Goal: Task Accomplishment & Management: Manage account settings

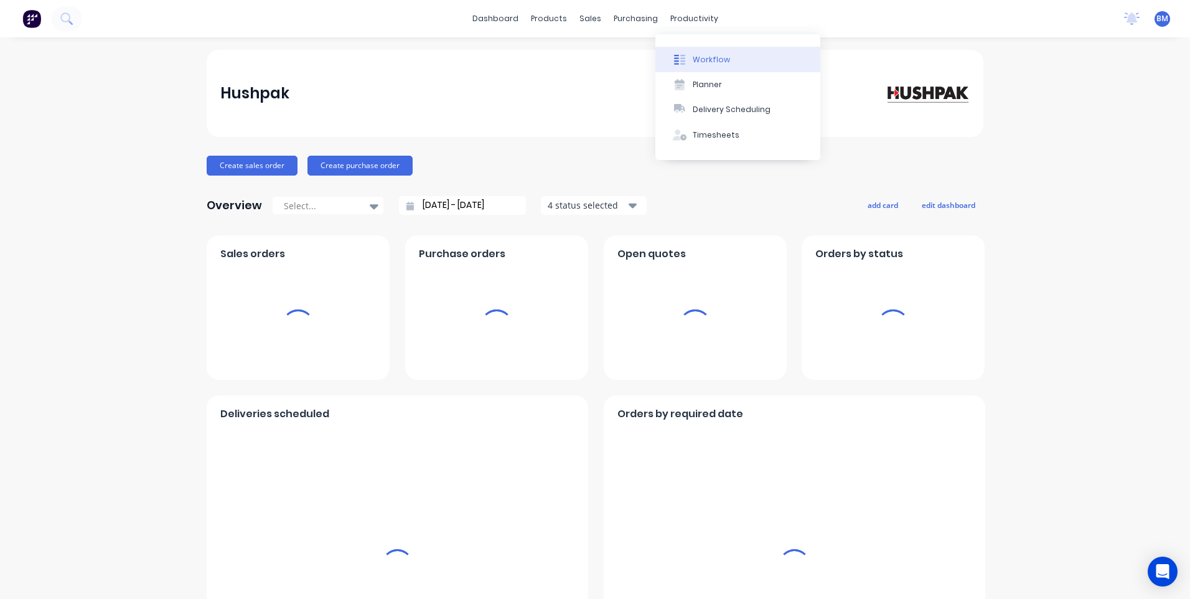
click at [709, 66] on button "Workflow" at bounding box center [738, 59] width 165 height 25
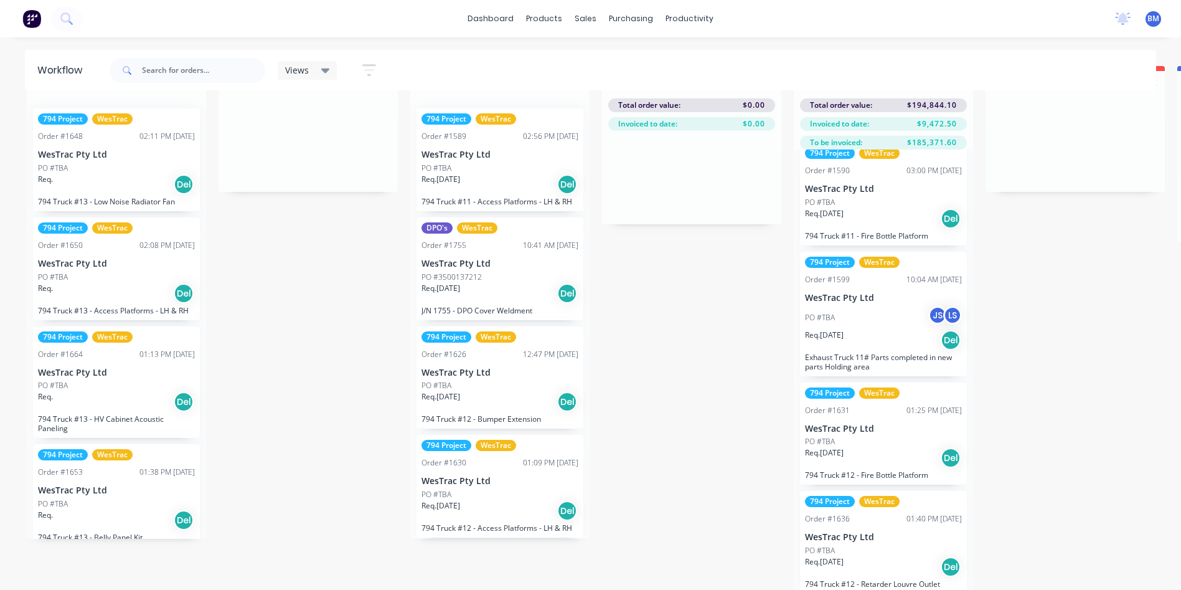
scroll to position [554, 0]
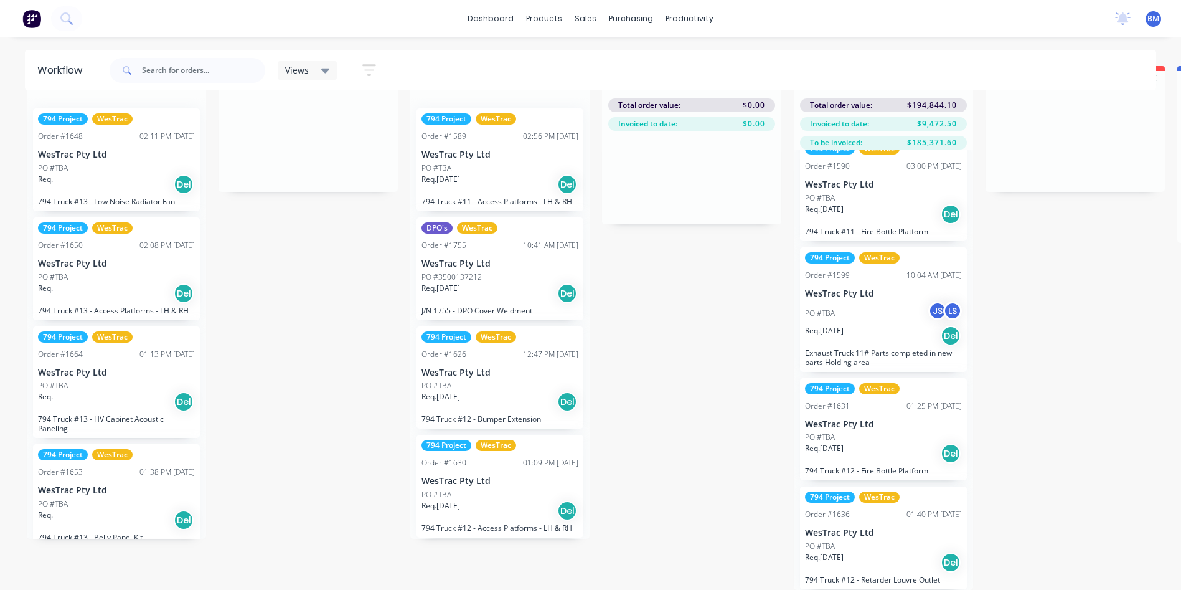
click at [859, 325] on div "Req. [DATE] Del" at bounding box center [883, 335] width 157 height 21
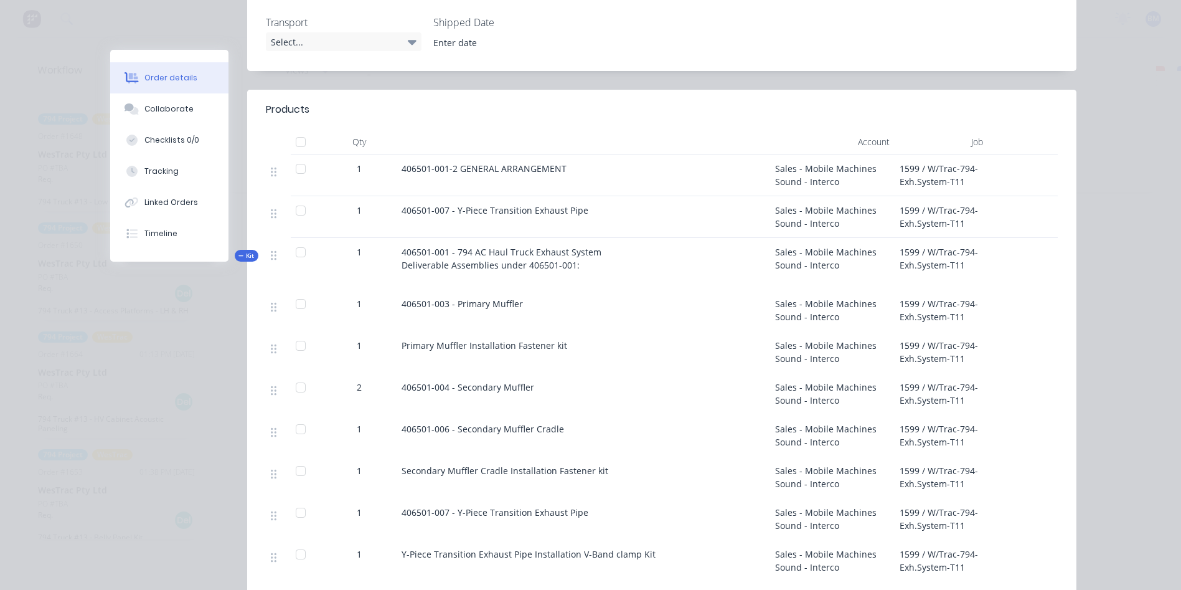
scroll to position [0, 0]
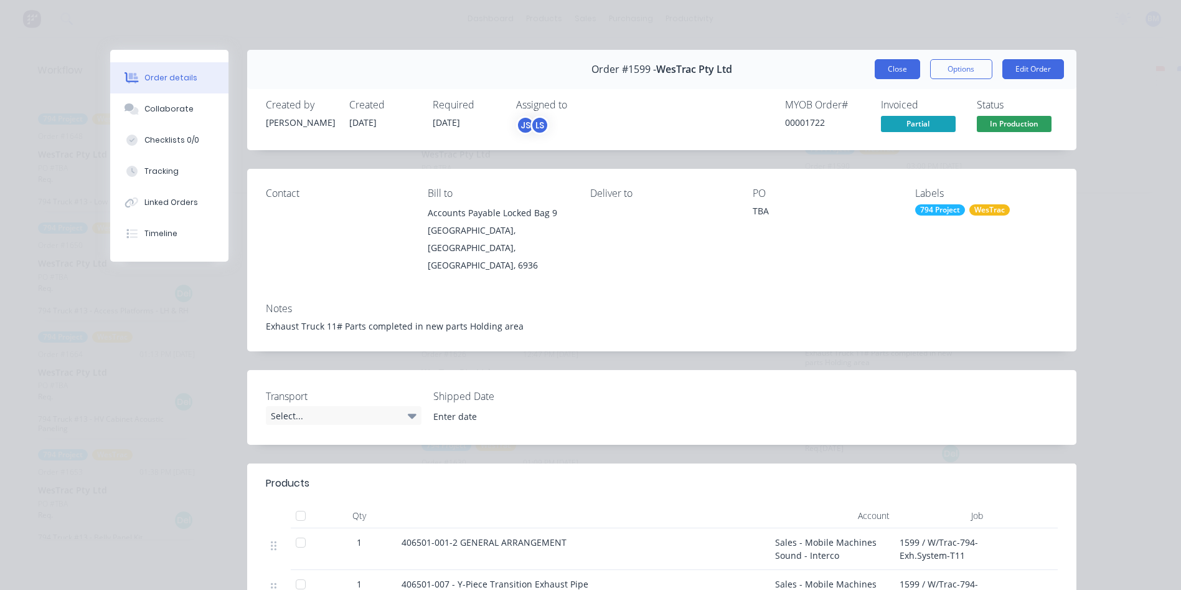
click at [887, 74] on button "Close" at bounding box center [897, 69] width 45 height 20
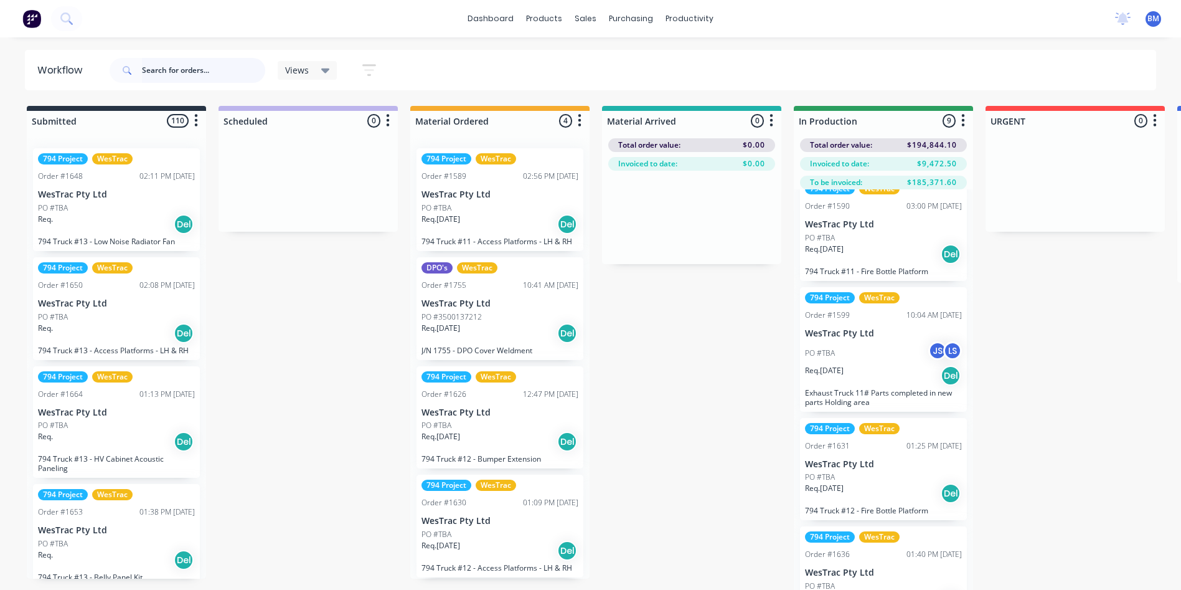
click at [175, 73] on input "text" at bounding box center [203, 70] width 123 height 25
click at [180, 68] on input "text" at bounding box center [203, 70] width 123 height 25
type input "t"
type input "truck #11"
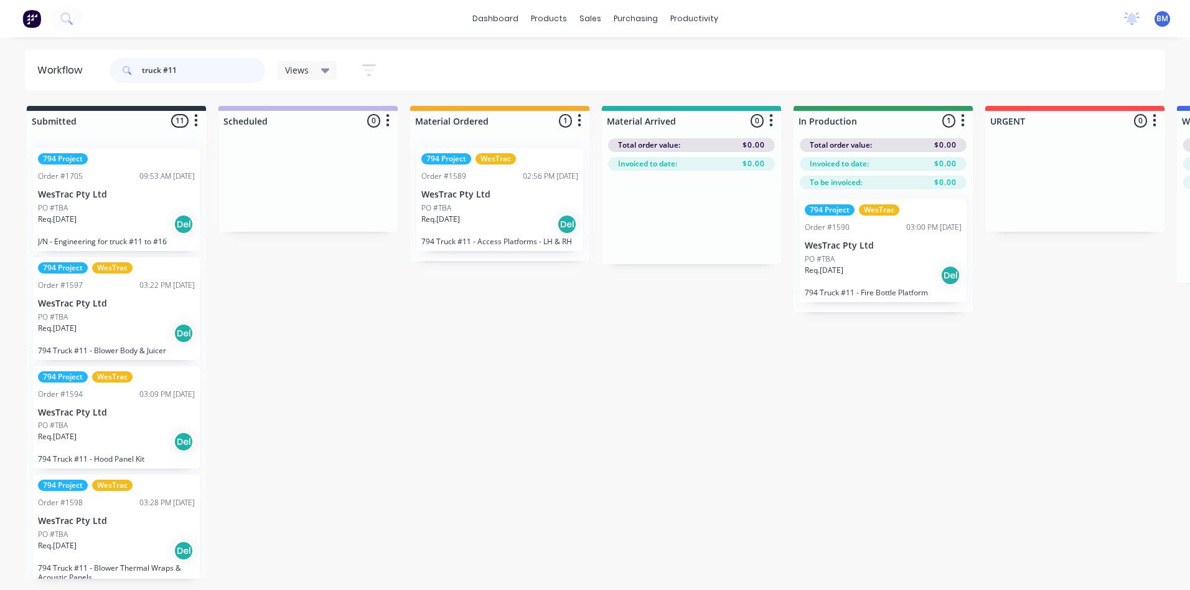
drag, startPoint x: 120, startPoint y: 55, endPoint x: -4, endPoint y: 46, distance: 123.6
click at [0, 46] on html "dashboard products sales purchasing productivity dashboard products Product Cat…" at bounding box center [595, 257] width 1190 height 515
click at [504, 194] on p "WesTrac Pty Ltd" at bounding box center [500, 194] width 157 height 11
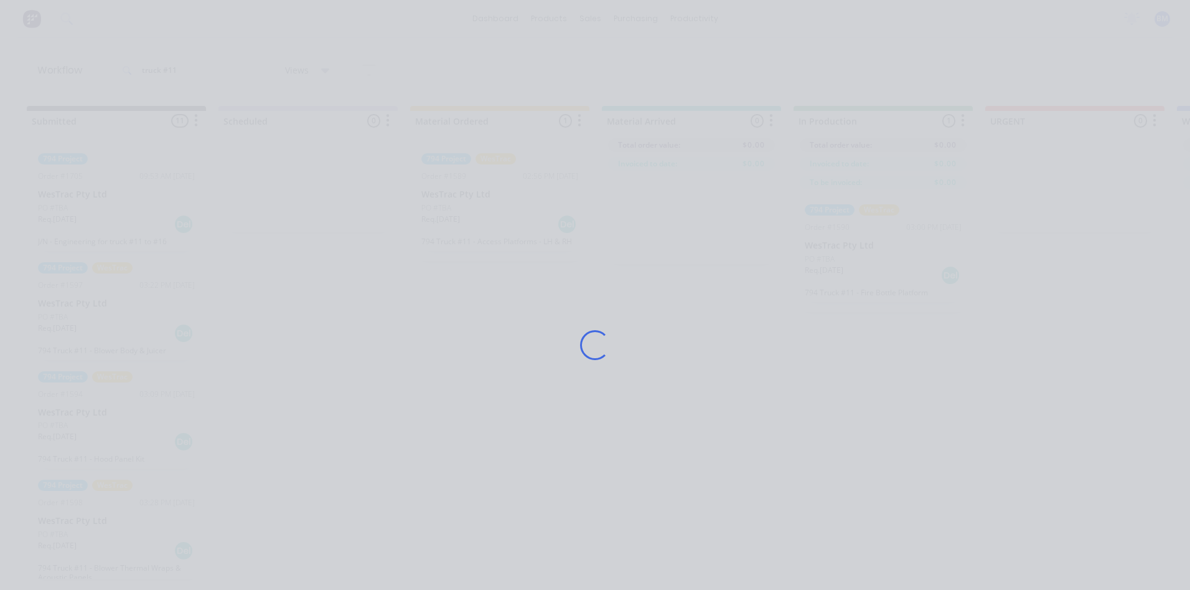
click at [504, 194] on div "Loading..." at bounding box center [595, 345] width 996 height 590
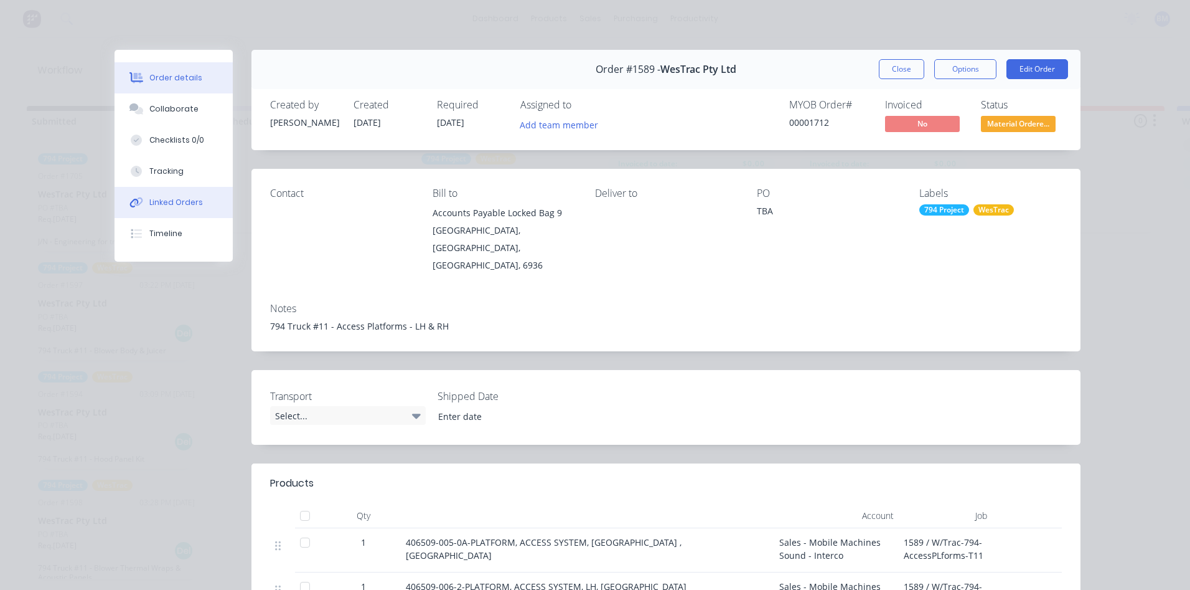
click at [174, 204] on div "Linked Orders" at bounding box center [176, 202] width 54 height 11
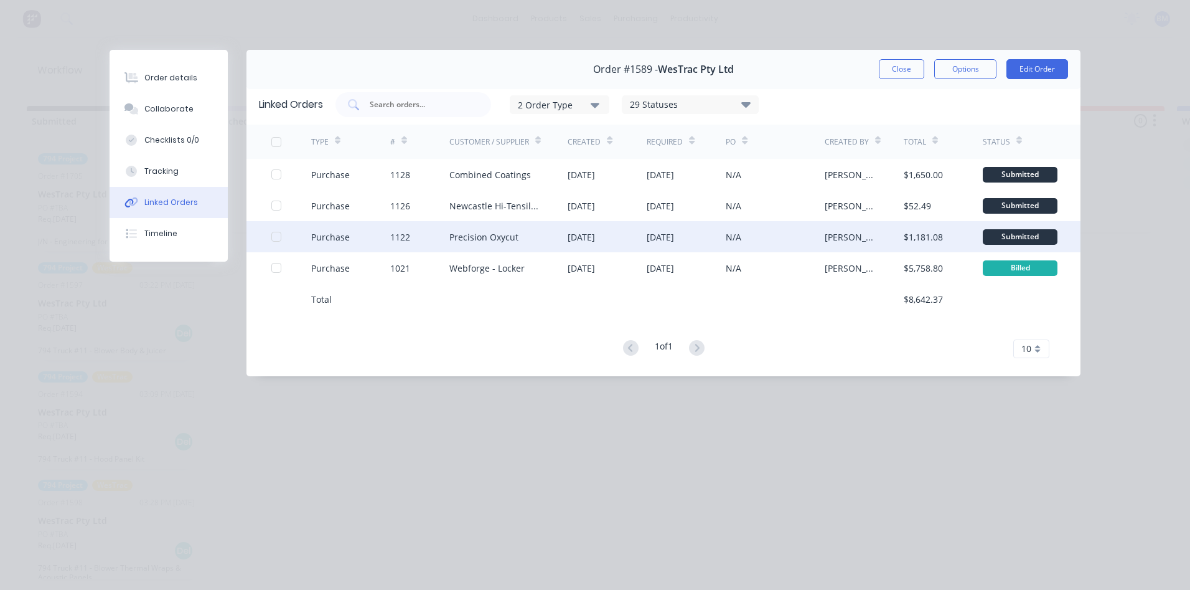
click at [417, 241] on div "1122" at bounding box center [419, 236] width 59 height 31
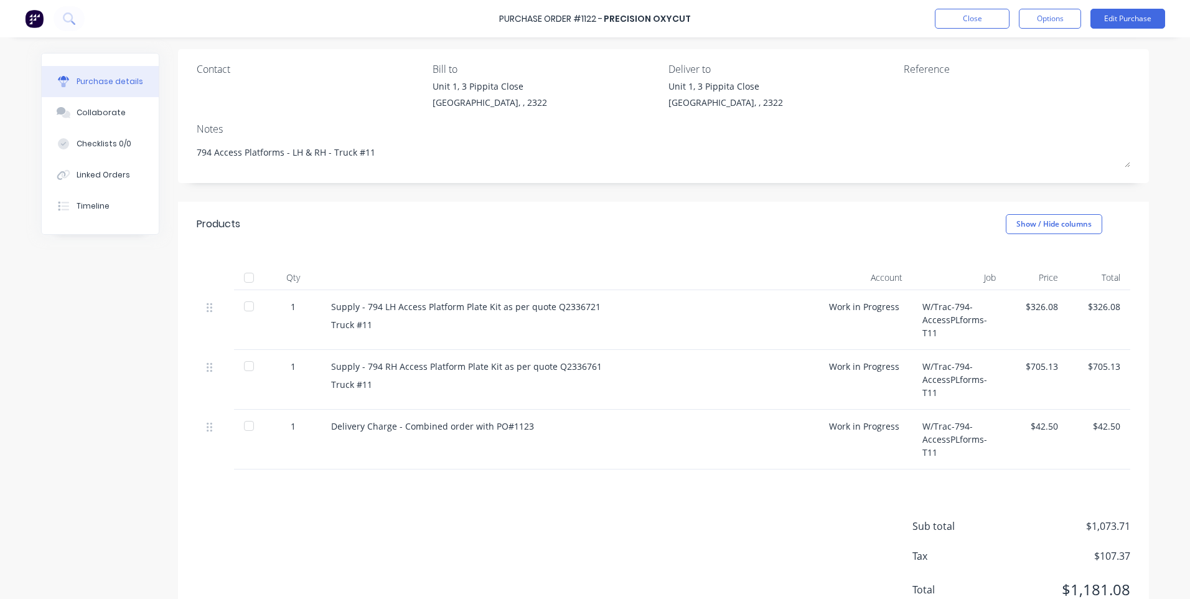
scroll to position [125, 0]
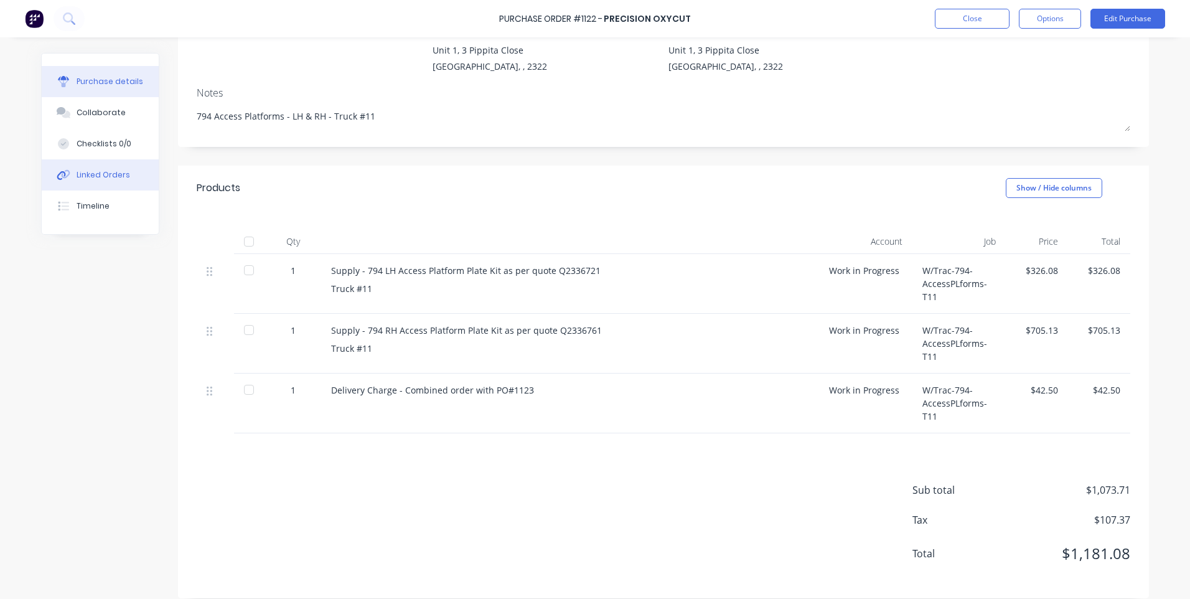
click at [104, 181] on button "Linked Orders" at bounding box center [100, 174] width 117 height 31
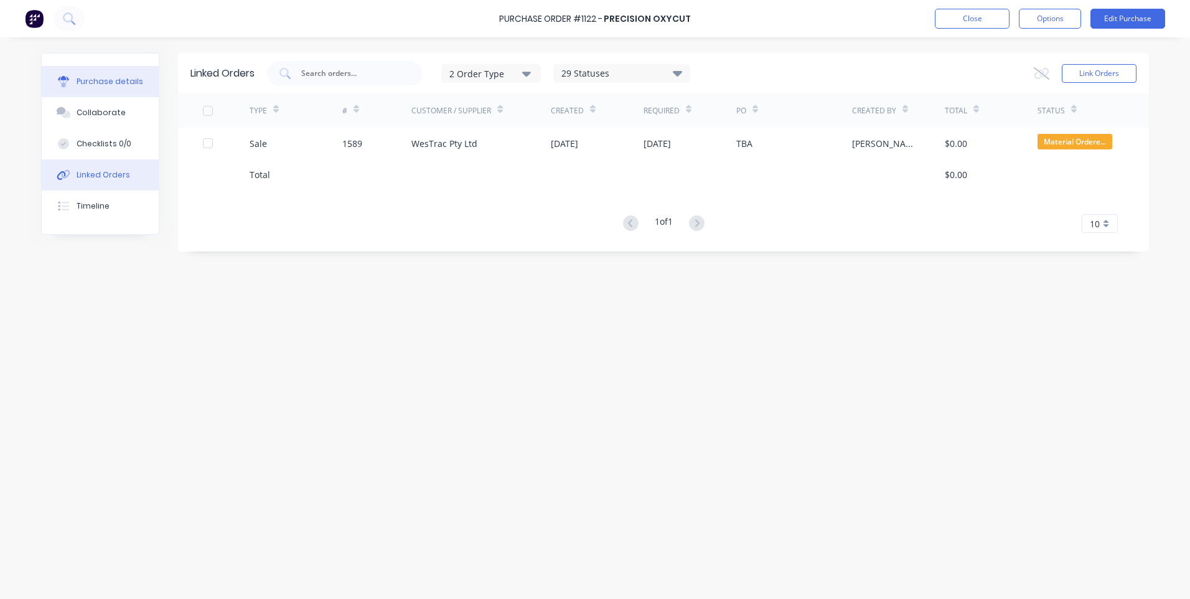
click at [120, 76] on div "Purchase details" at bounding box center [110, 81] width 67 height 11
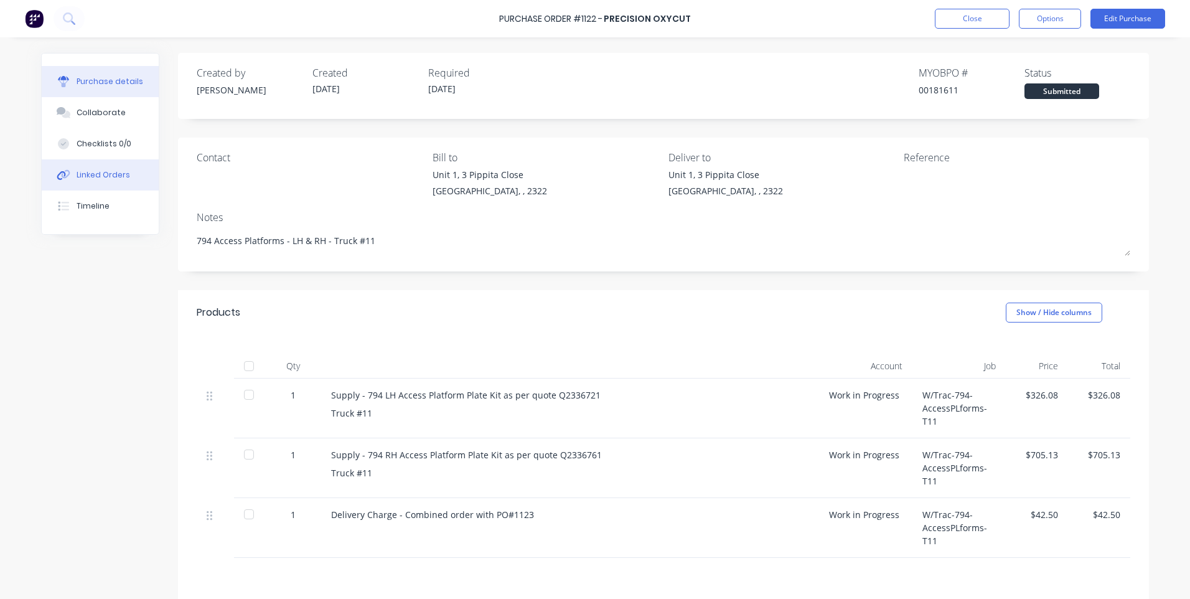
click at [106, 173] on div "Linked Orders" at bounding box center [104, 174] width 54 height 11
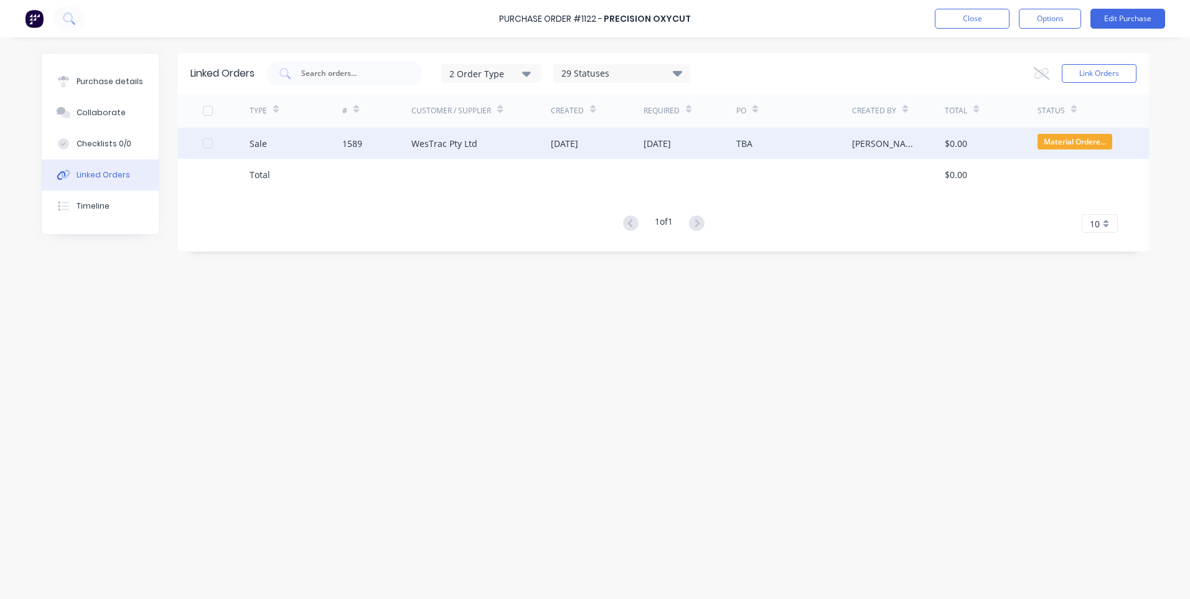
click at [280, 145] on div "Sale" at bounding box center [296, 143] width 93 height 31
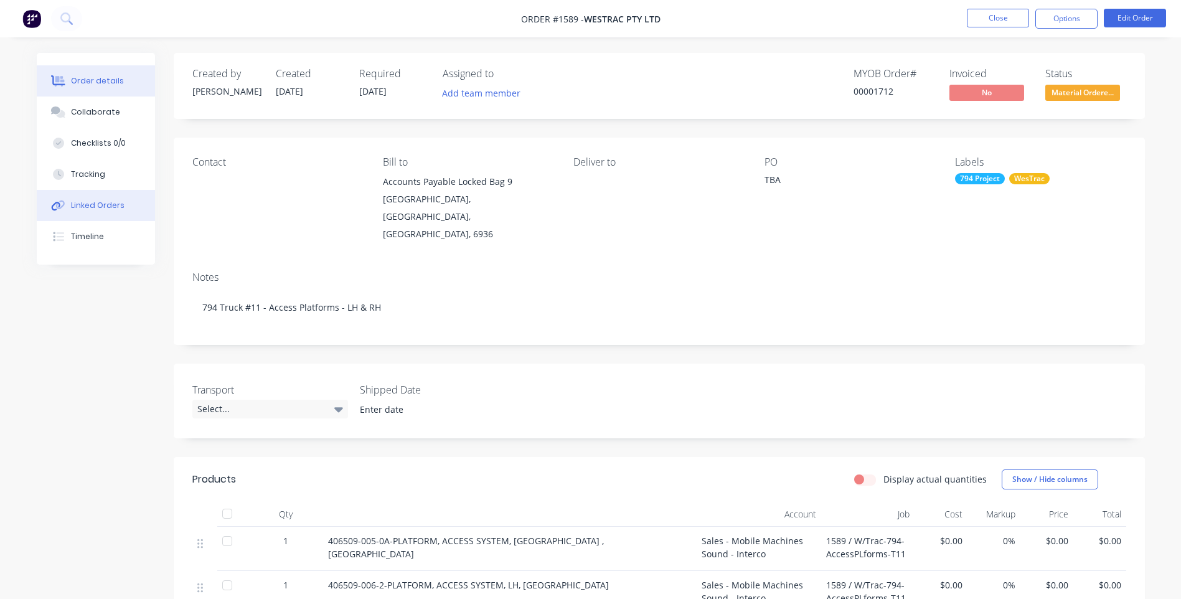
click at [116, 209] on div "Linked Orders" at bounding box center [98, 205] width 54 height 11
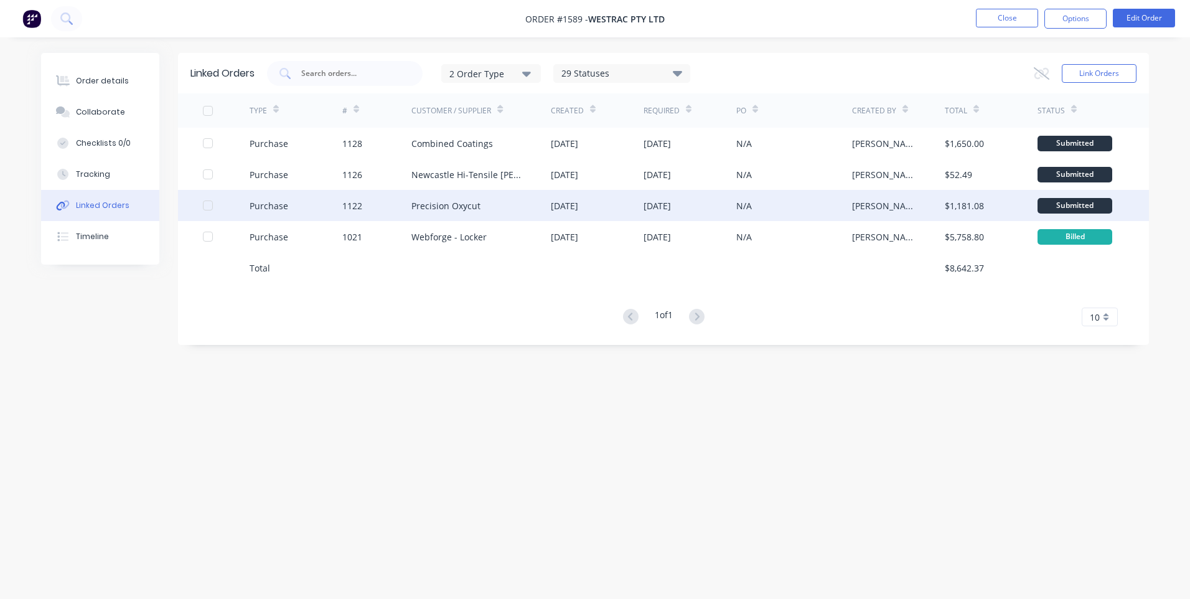
click at [311, 212] on div "Purchase" at bounding box center [296, 205] width 93 height 31
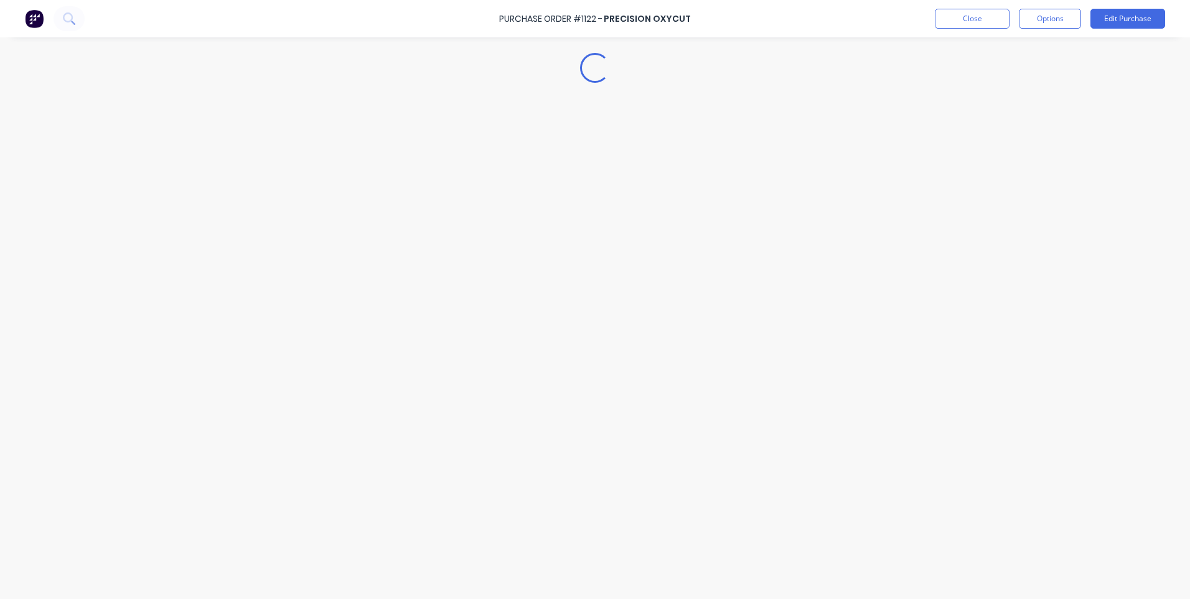
type textarea "x"
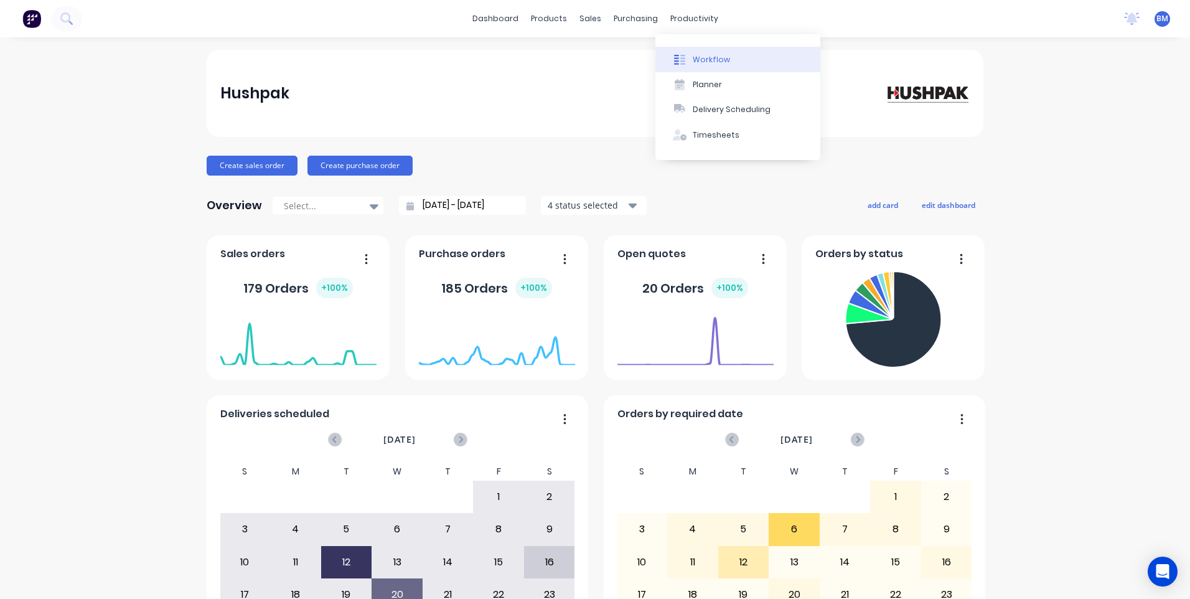
drag, startPoint x: 718, startPoint y: 59, endPoint x: 709, endPoint y: 62, distance: 10.1
click at [718, 59] on div "Workflow" at bounding box center [711, 59] width 37 height 11
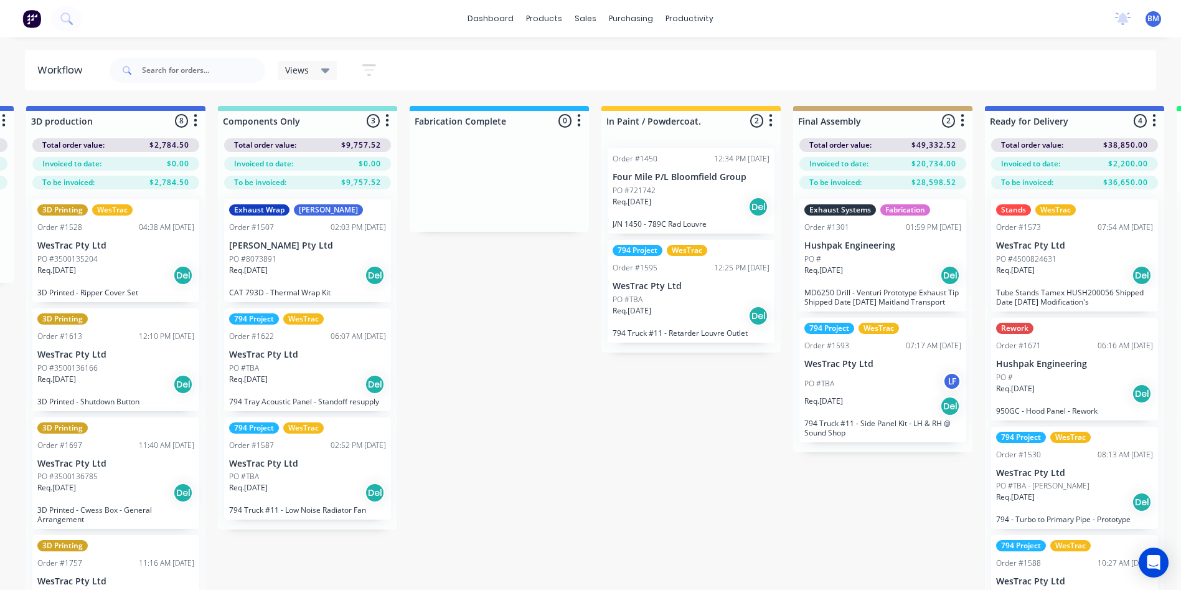
scroll to position [0, 1369]
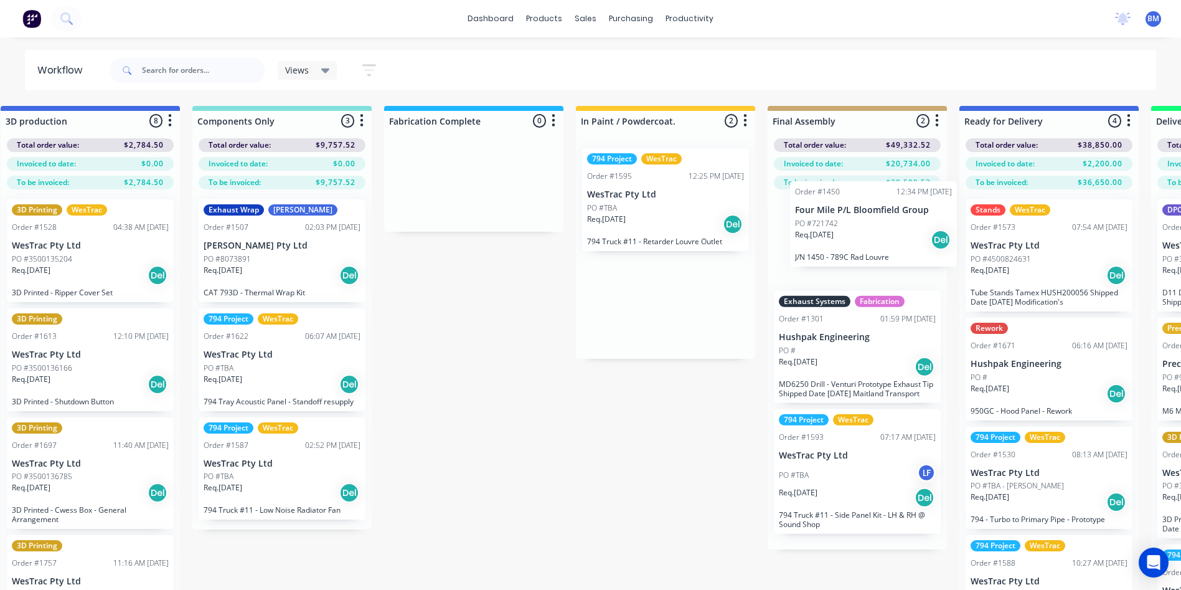
drag, startPoint x: 737, startPoint y: 196, endPoint x: 886, endPoint y: 219, distance: 150.5
click at [892, 219] on div "Submitted 110 Sort By Created date Required date Order number Customer name Mos…" at bounding box center [473, 368] width 3702 height 524
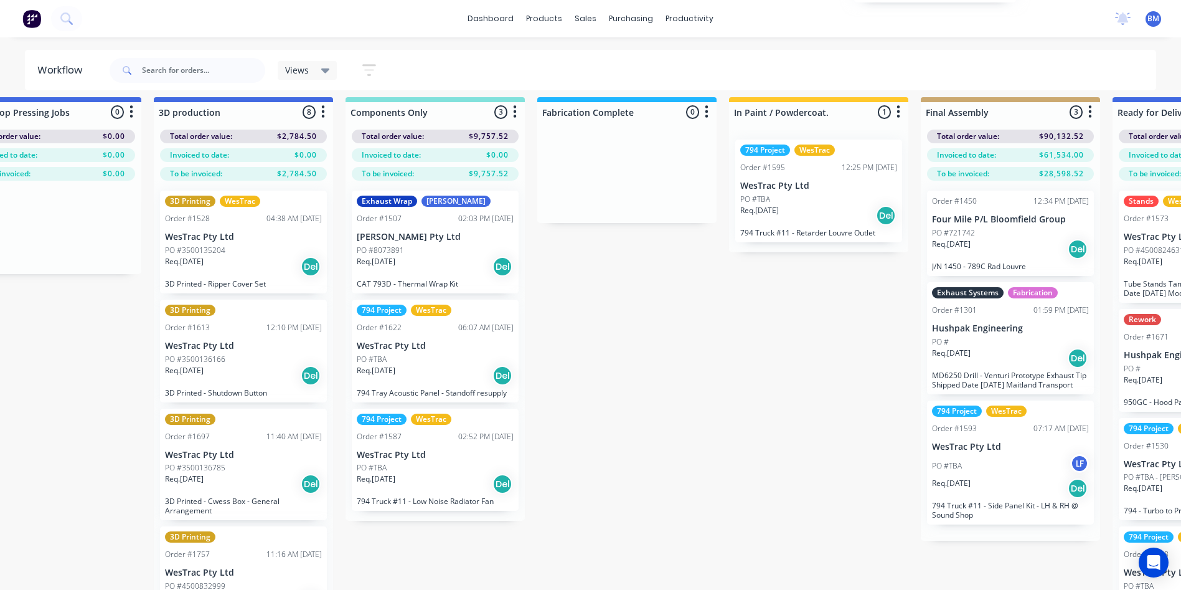
scroll to position [0, 1217]
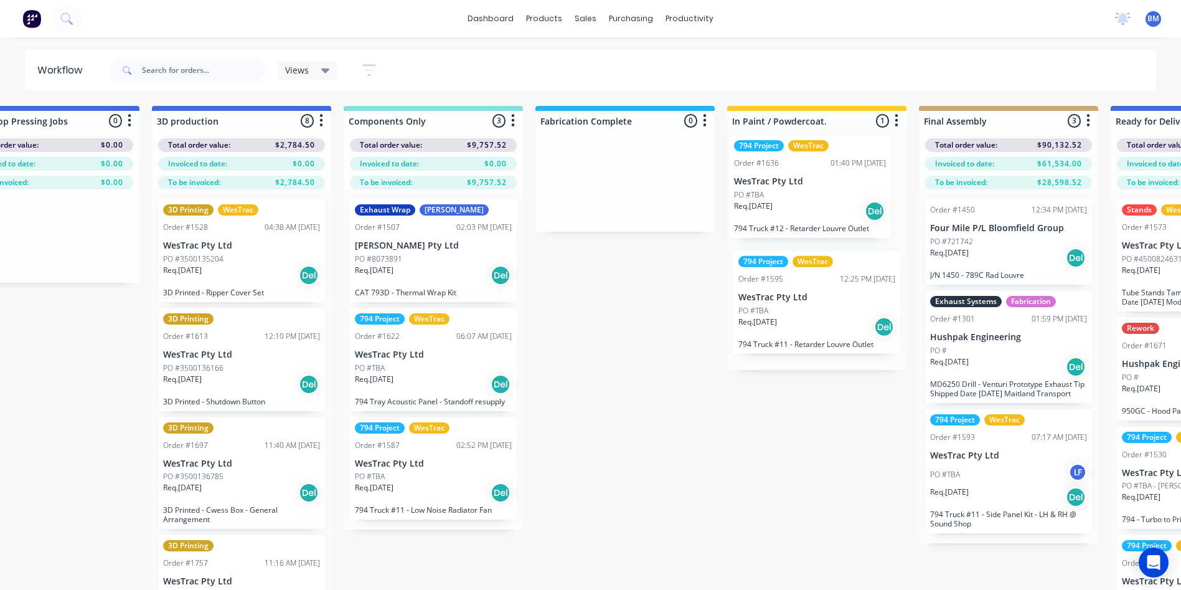
drag, startPoint x: 417, startPoint y: 555, endPoint x: 810, endPoint y: 226, distance: 512.7
click at [810, 226] on div "Submitted 110 Sort By Created date Required date Order number Customer name Mos…" at bounding box center [624, 368] width 3702 height 524
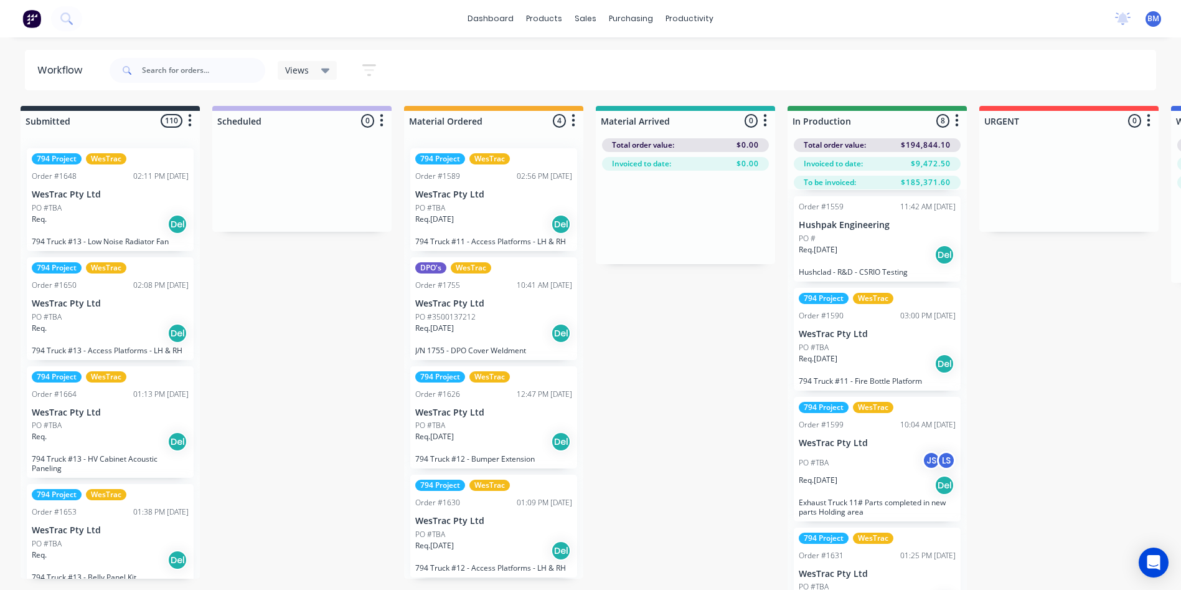
scroll to position [0, 8]
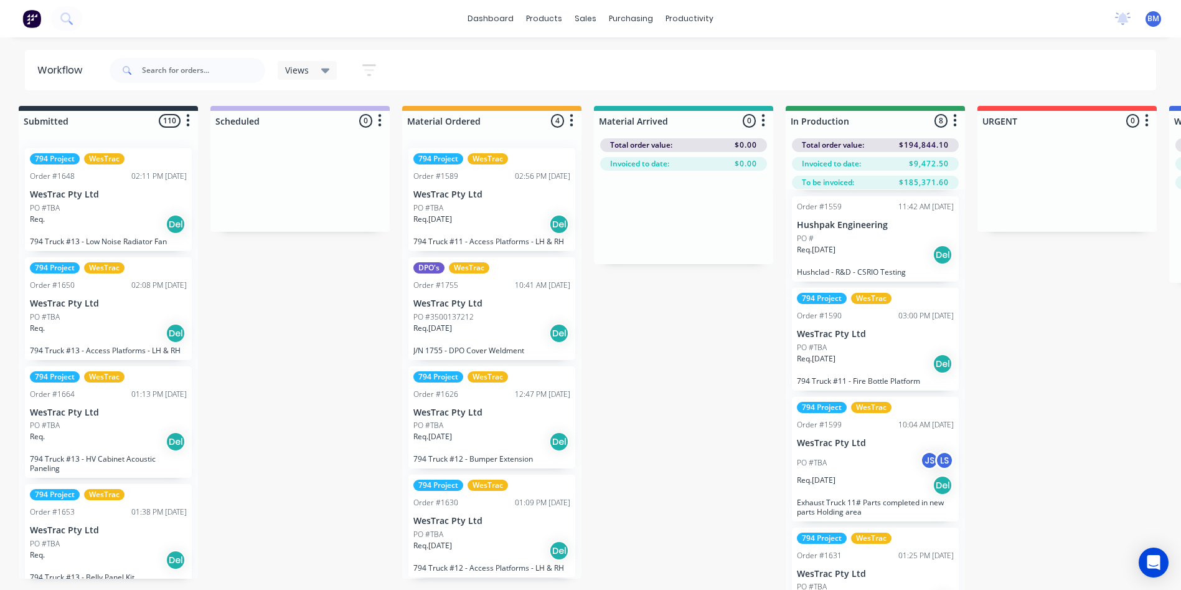
click at [826, 493] on div "Req. [DATE] Del" at bounding box center [875, 484] width 157 height 21
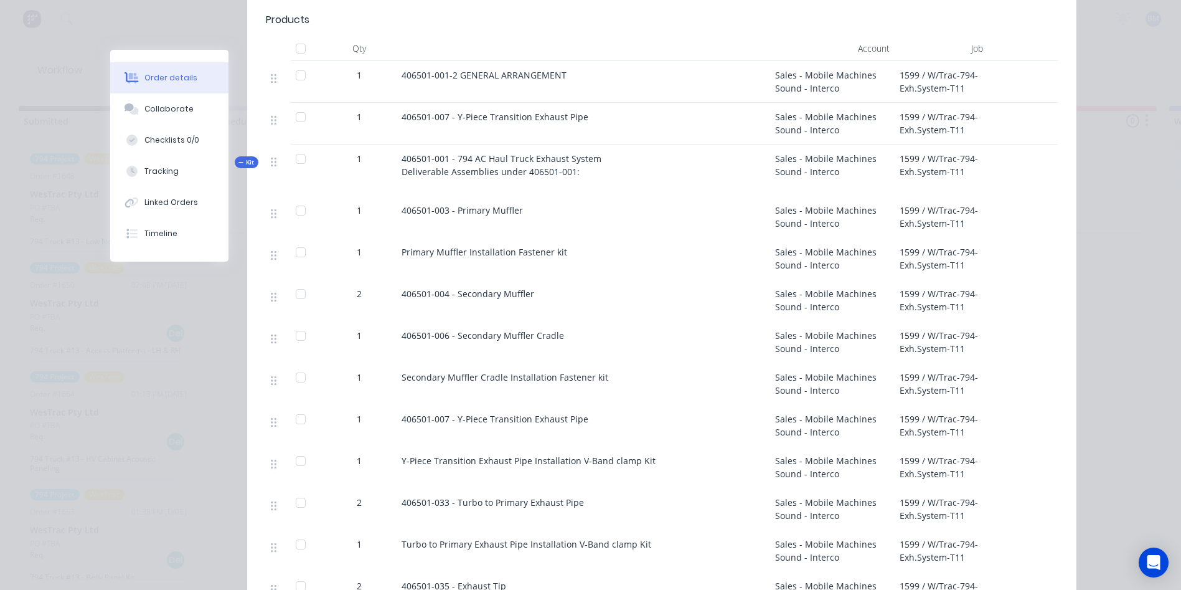
scroll to position [498, 0]
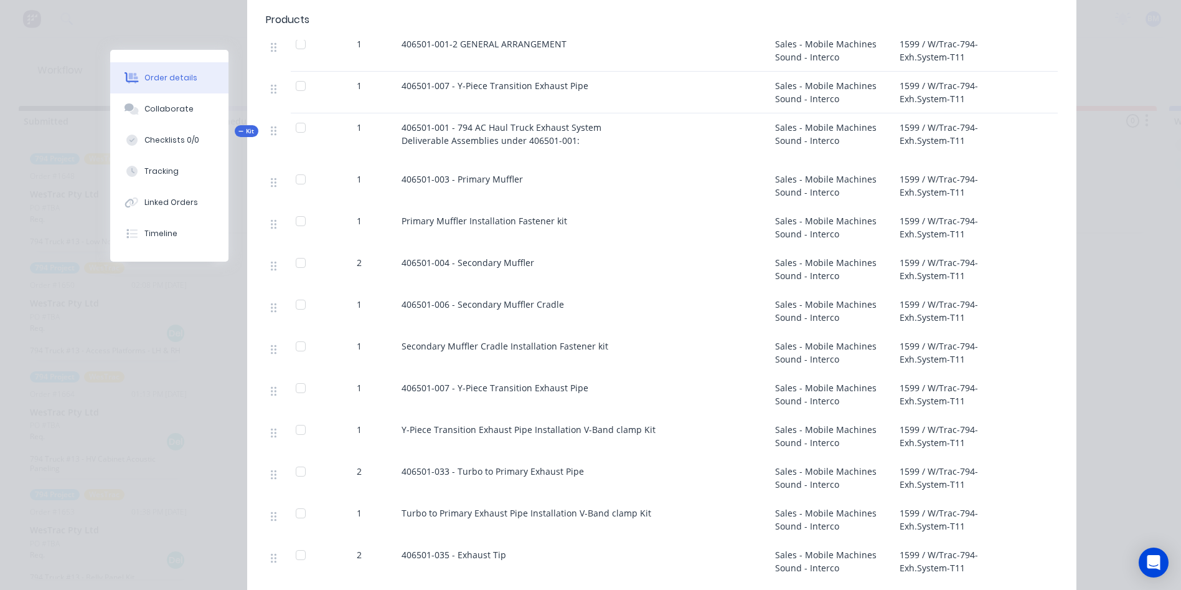
click at [130, 405] on div "Order #1599 - WesTrac Pty Ltd Close Options Edit Order Created by [PERSON_NAME]…" at bounding box center [593, 303] width 966 height 1502
click at [136, 35] on div "Order #1599 - WesTrac Pty Ltd Close Options Edit Order Created by [PERSON_NAME]…" at bounding box center [593, 303] width 966 height 1502
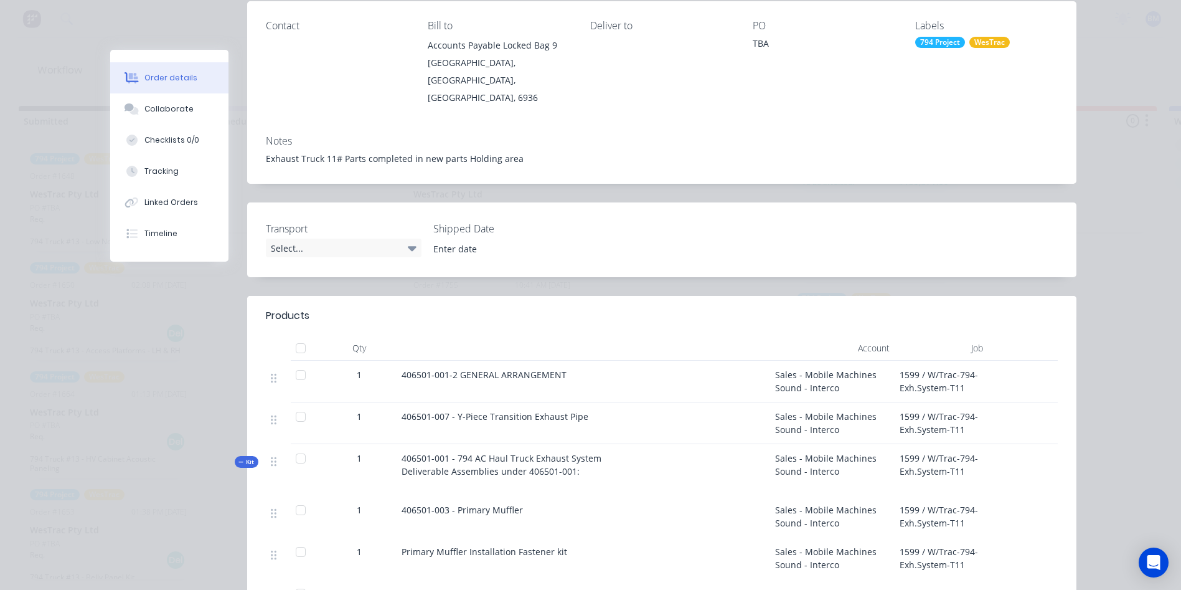
scroll to position [0, 0]
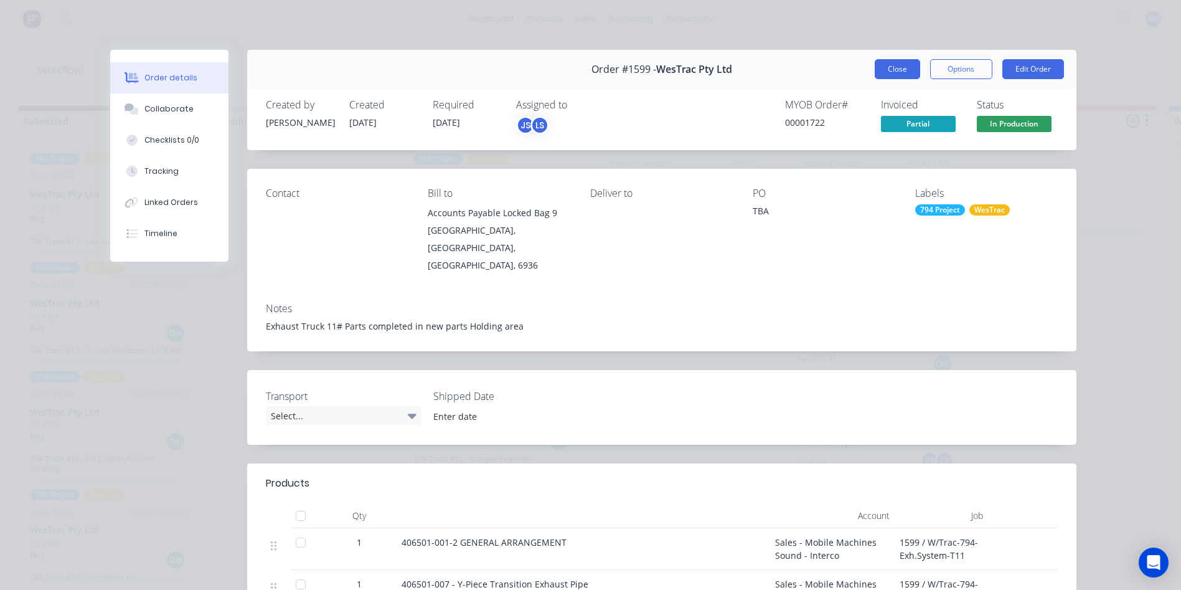
drag, startPoint x: 870, startPoint y: 72, endPoint x: 869, endPoint y: 65, distance: 7.1
click at [875, 72] on button "Close" at bounding box center [897, 69] width 45 height 20
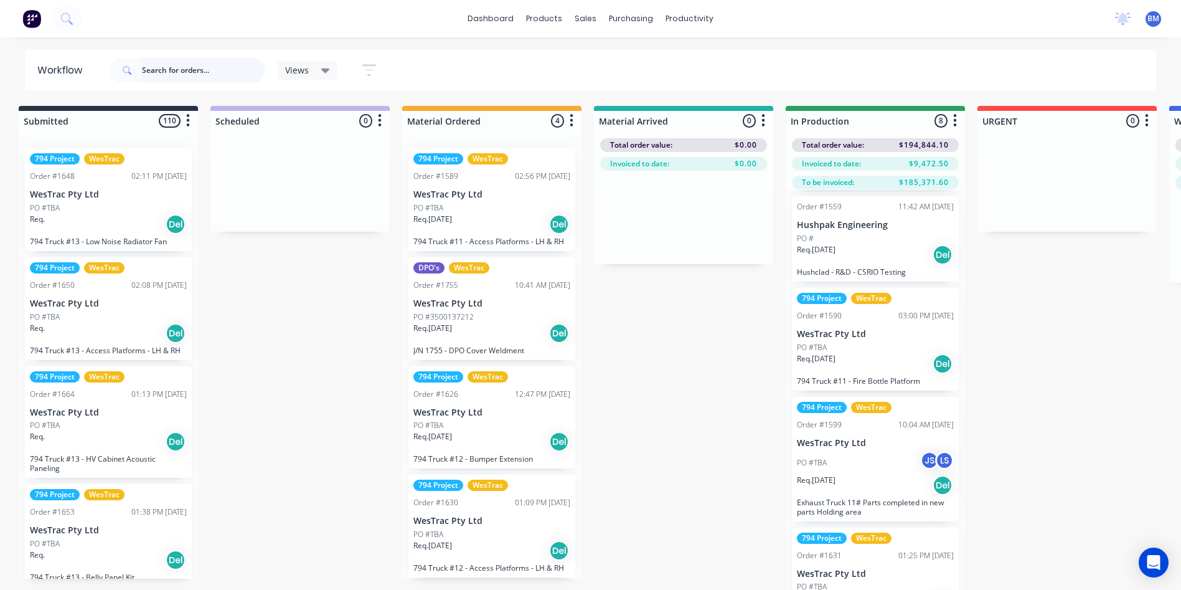
click at [209, 75] on input "text" at bounding box center [203, 70] width 123 height 25
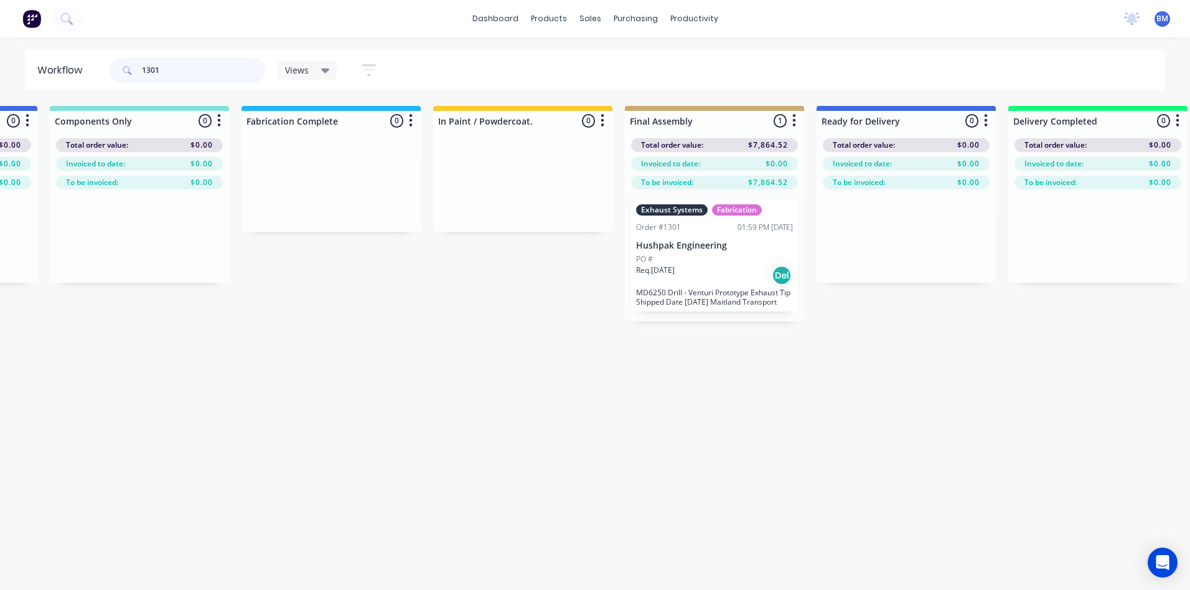
scroll to position [0, 1517]
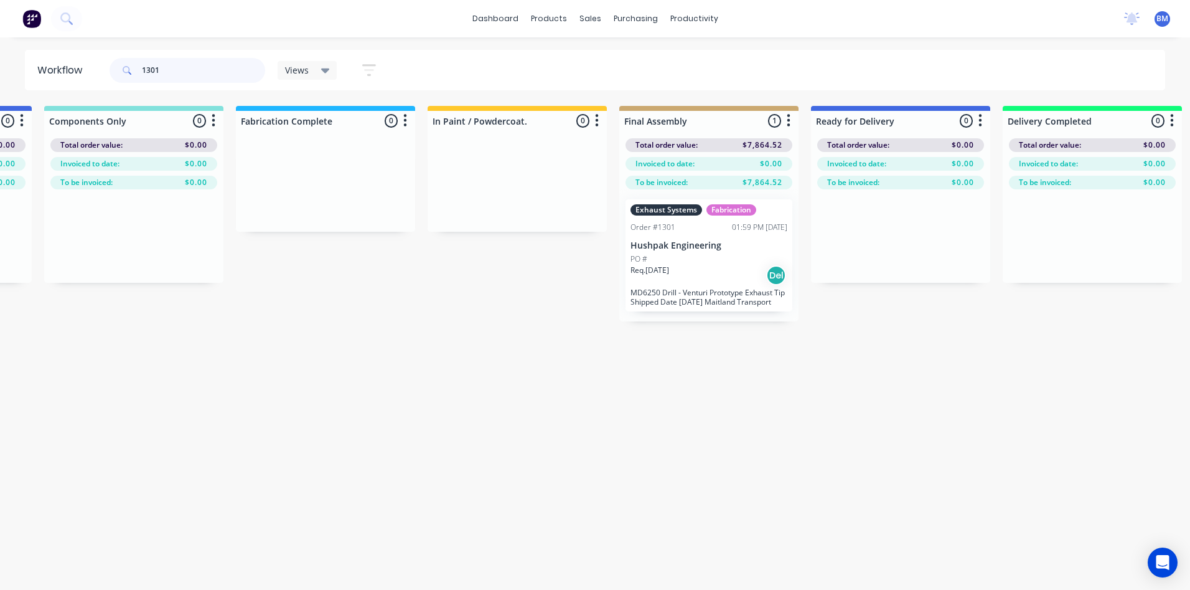
type input "1301"
click at [722, 270] on div "Req. [DATE] Del" at bounding box center [709, 275] width 157 height 21
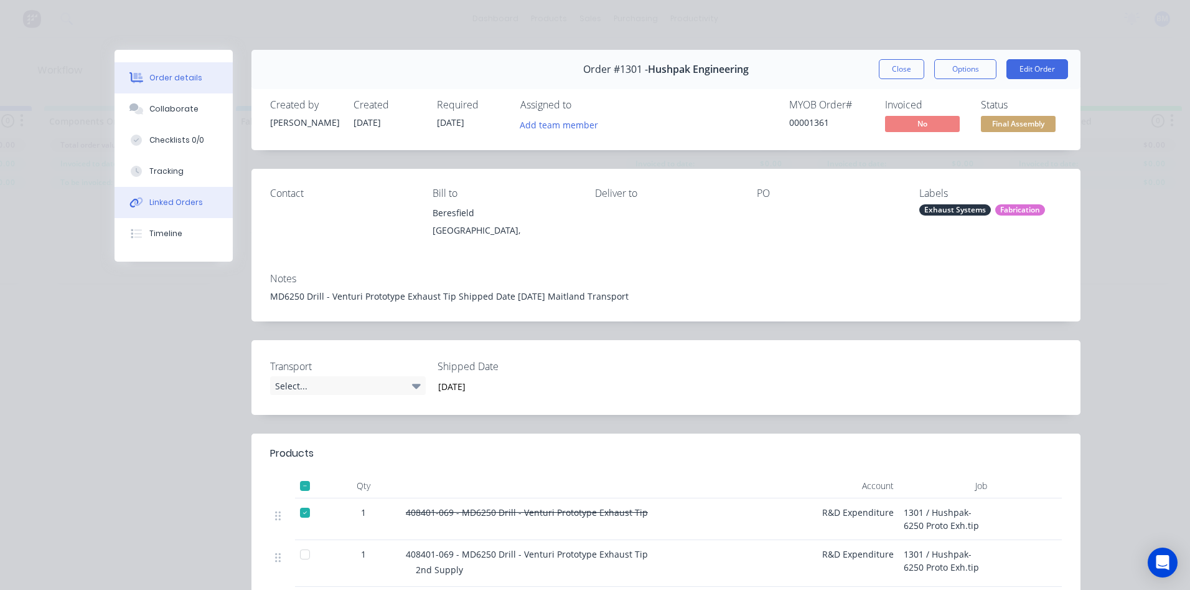
click at [181, 212] on button "Linked Orders" at bounding box center [174, 202] width 118 height 31
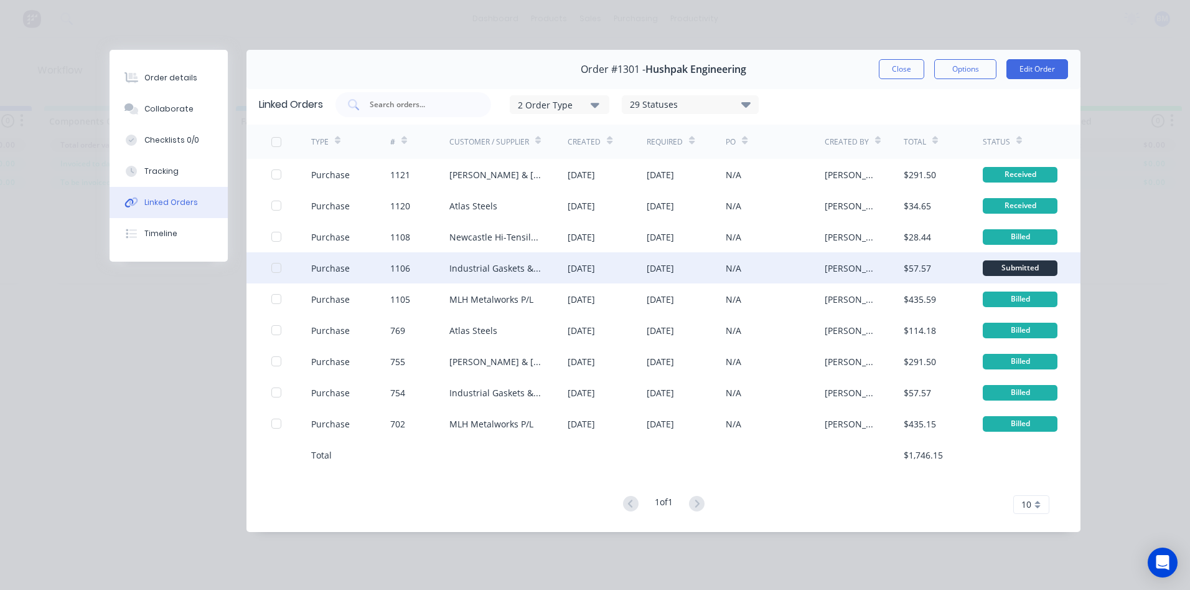
click at [357, 267] on div "Purchase" at bounding box center [350, 267] width 79 height 31
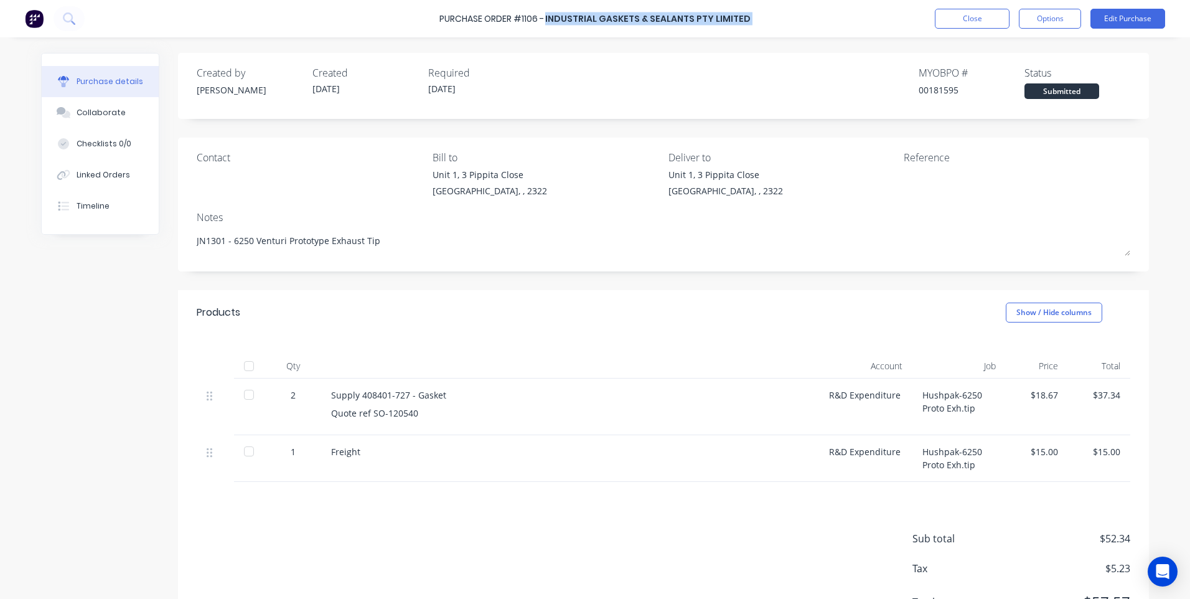
drag, startPoint x: 771, startPoint y: 20, endPoint x: 550, endPoint y: 16, distance: 221.1
click at [550, 16] on div "Purchase Order #1106 - Industrial Gaskets & Sealants Pty Limited Close Options …" at bounding box center [595, 18] width 1190 height 37
copy div "Industrial Gaskets & Sealants Pty Limited Close Options Edit Purchase"
click at [1036, 14] on button "Options" at bounding box center [1050, 19] width 62 height 20
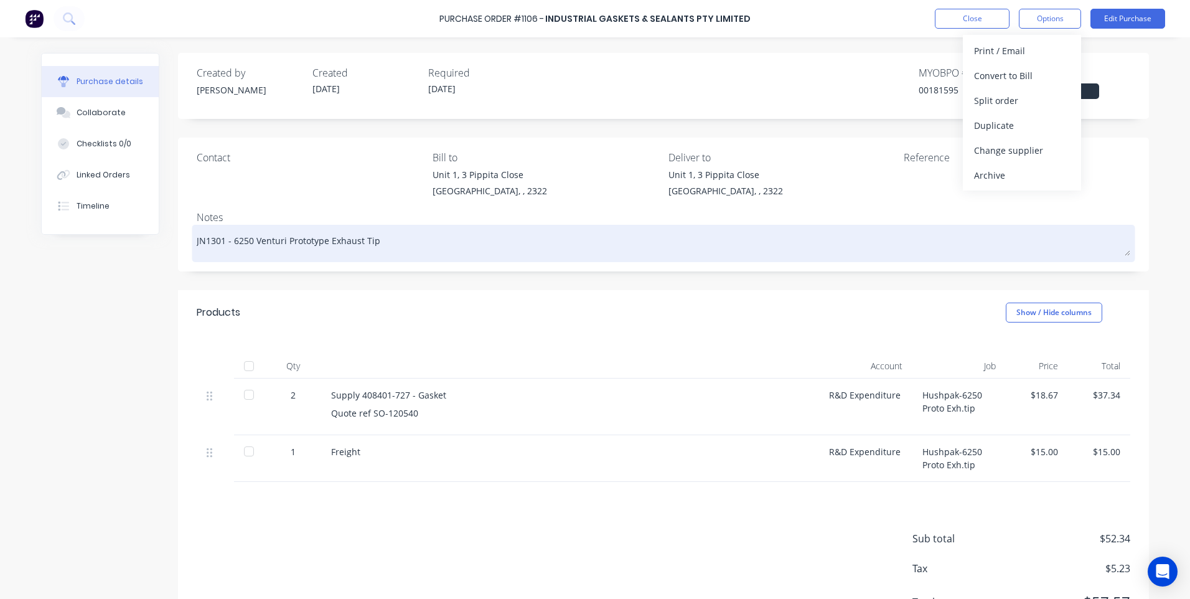
click at [1095, 248] on textarea "JN1301 - 6250 Venturi Prototype Exhaust Tip" at bounding box center [664, 242] width 934 height 28
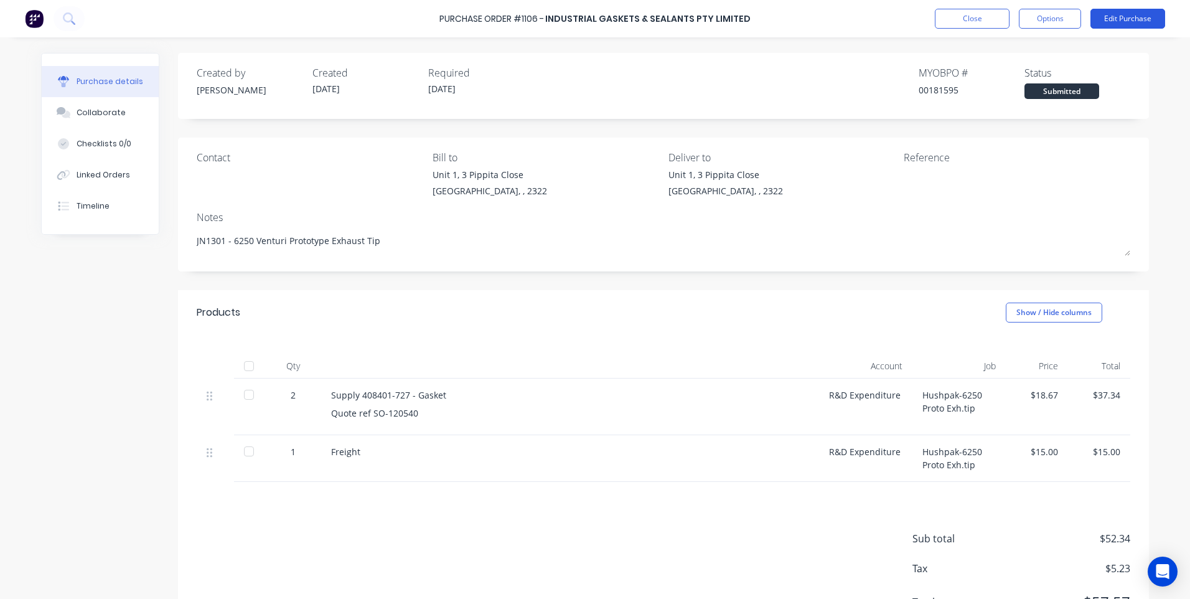
click at [1110, 15] on button "Edit Purchase" at bounding box center [1128, 19] width 75 height 20
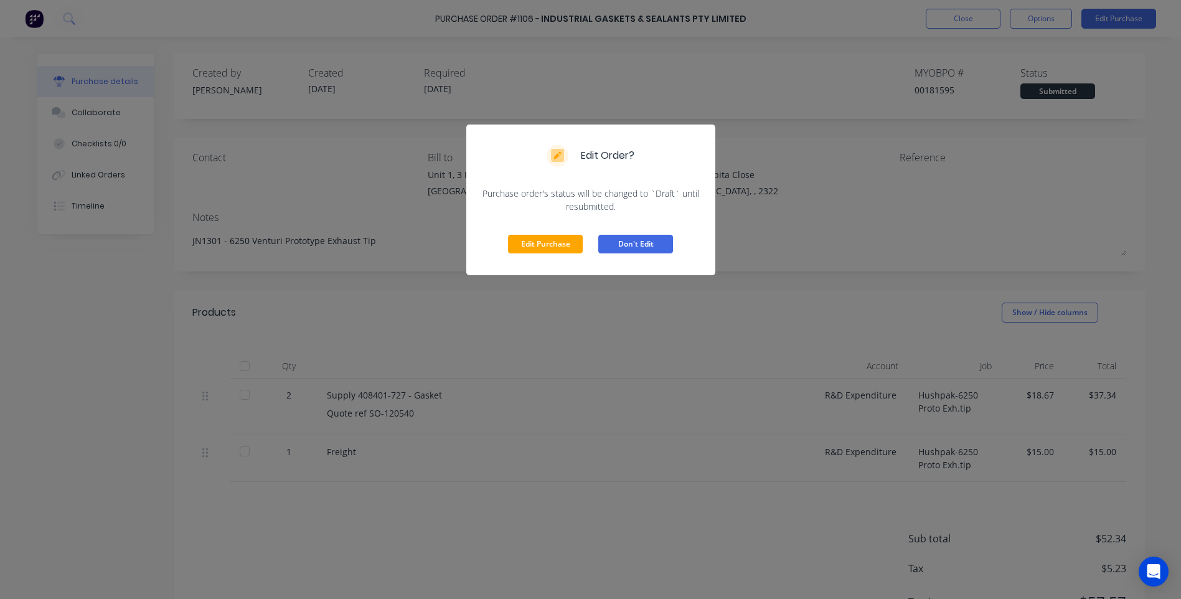
click at [638, 247] on button "Don't Edit" at bounding box center [635, 244] width 75 height 19
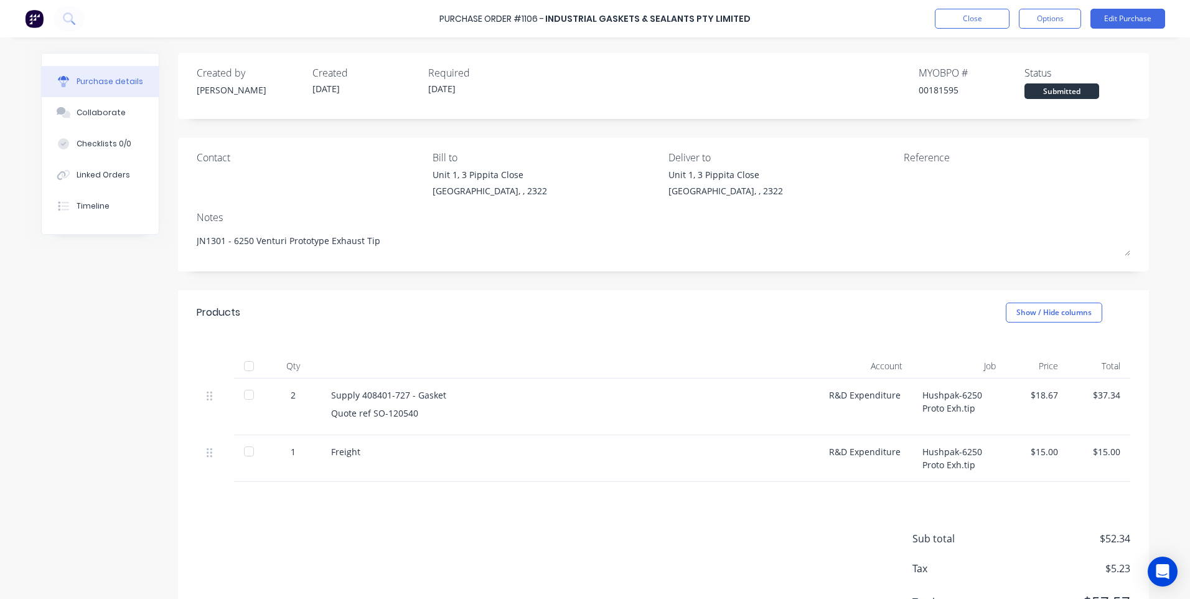
click at [1047, 8] on div "Purchase Order #1106 - Industrial Gaskets & Sealants Pty Limited Close Options …" at bounding box center [595, 18] width 1190 height 37
click at [1047, 15] on button "Options" at bounding box center [1050, 19] width 62 height 20
click at [1029, 54] on div "Print / Email" at bounding box center [1022, 51] width 96 height 18
click at [991, 104] on div "Without pricing" at bounding box center [1022, 101] width 96 height 18
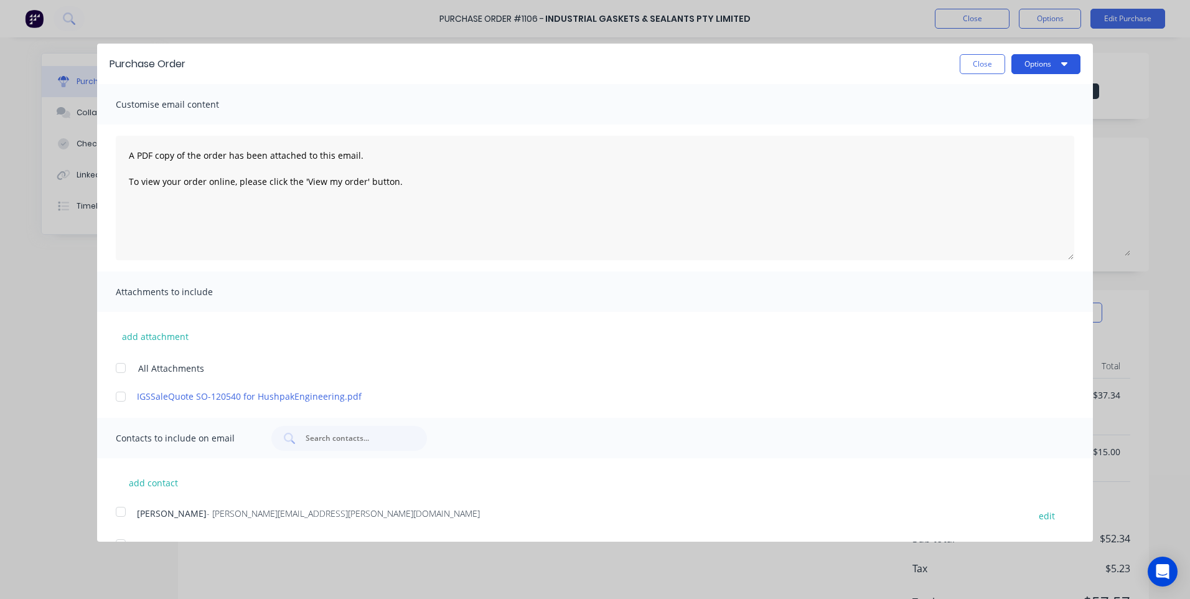
click at [1027, 67] on button "Options" at bounding box center [1046, 64] width 69 height 20
click at [1016, 101] on div "Print" at bounding box center [1022, 96] width 96 height 18
type textarea "x"
